Goal: Task Accomplishment & Management: Complete application form

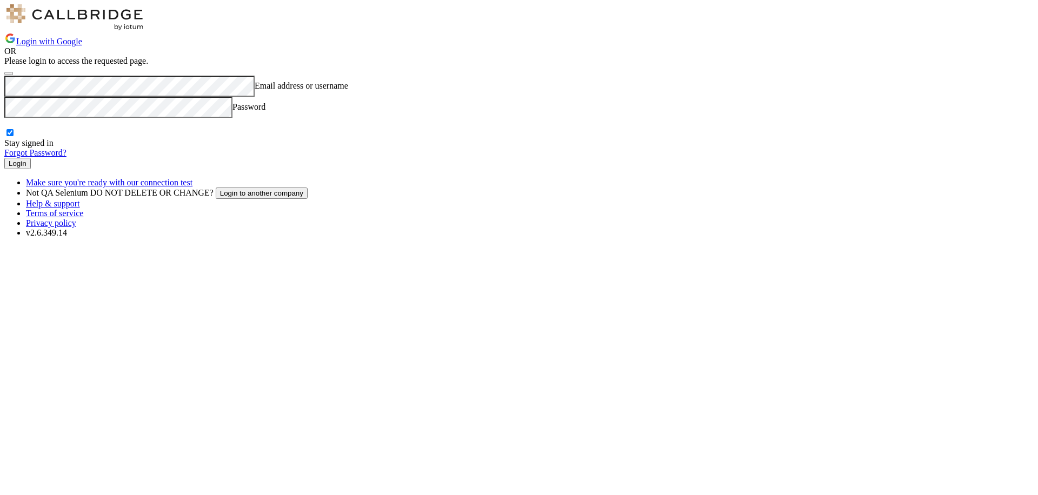
click at [31, 169] on button "Login" at bounding box center [17, 163] width 26 height 11
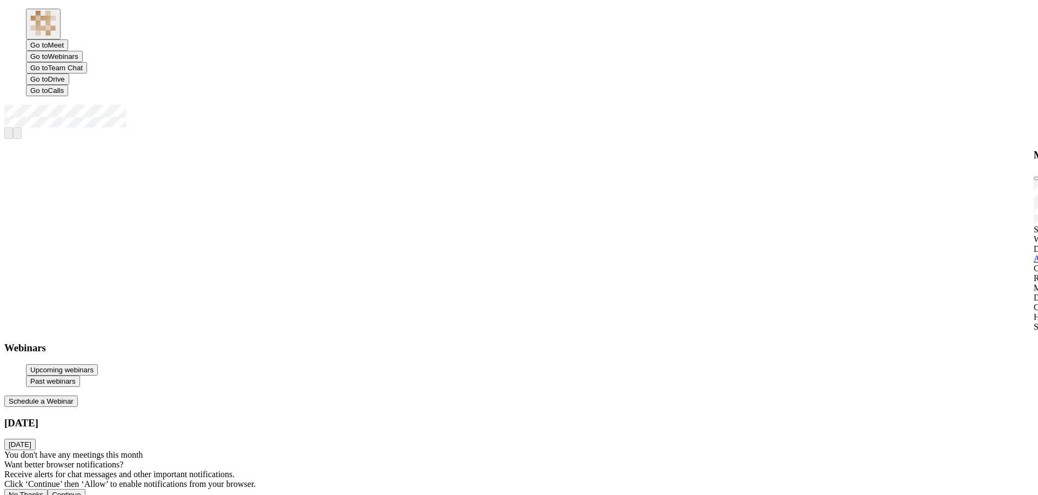
click at [78, 396] on button "Schedule a Webinar" at bounding box center [41, 401] width 74 height 11
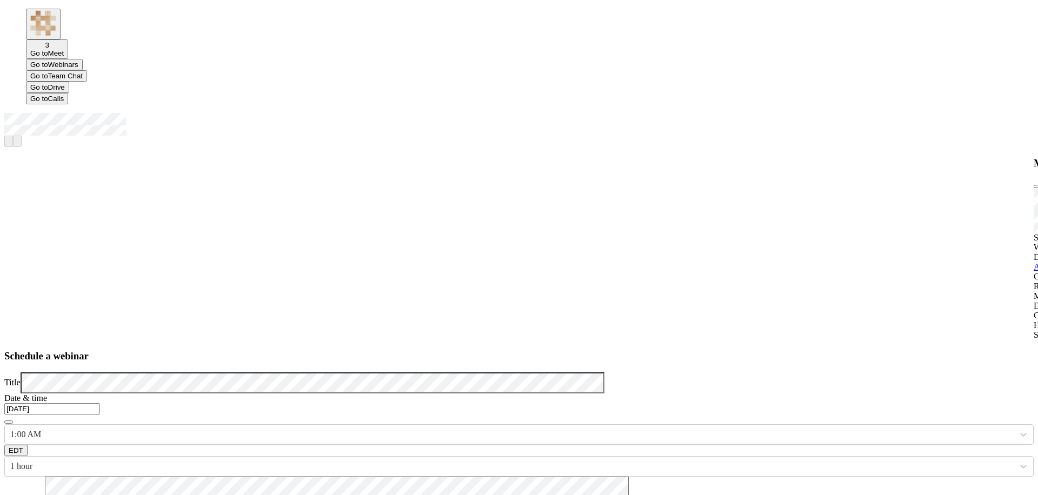
checkbox input "false"
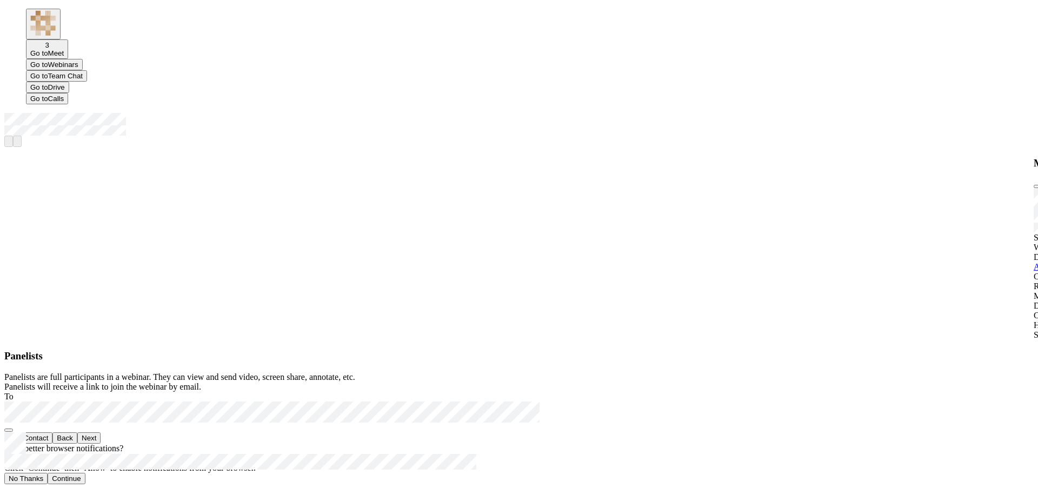
scroll to position [281, 575]
click at [101, 444] on button "Next" at bounding box center [88, 437] width 23 height 11
